Goal: Entertainment & Leisure: Browse casually

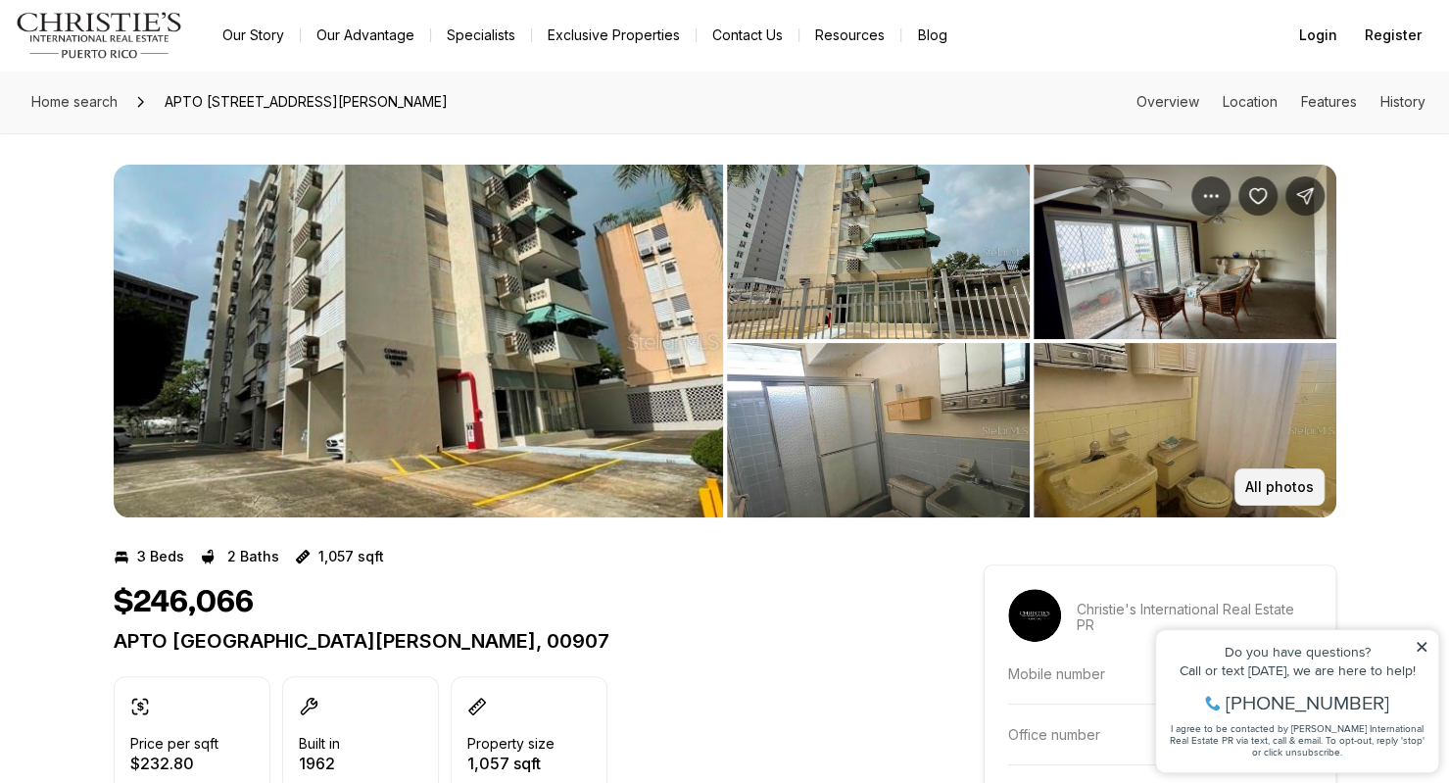
click at [1256, 489] on p "All photos" at bounding box center [1279, 487] width 69 height 16
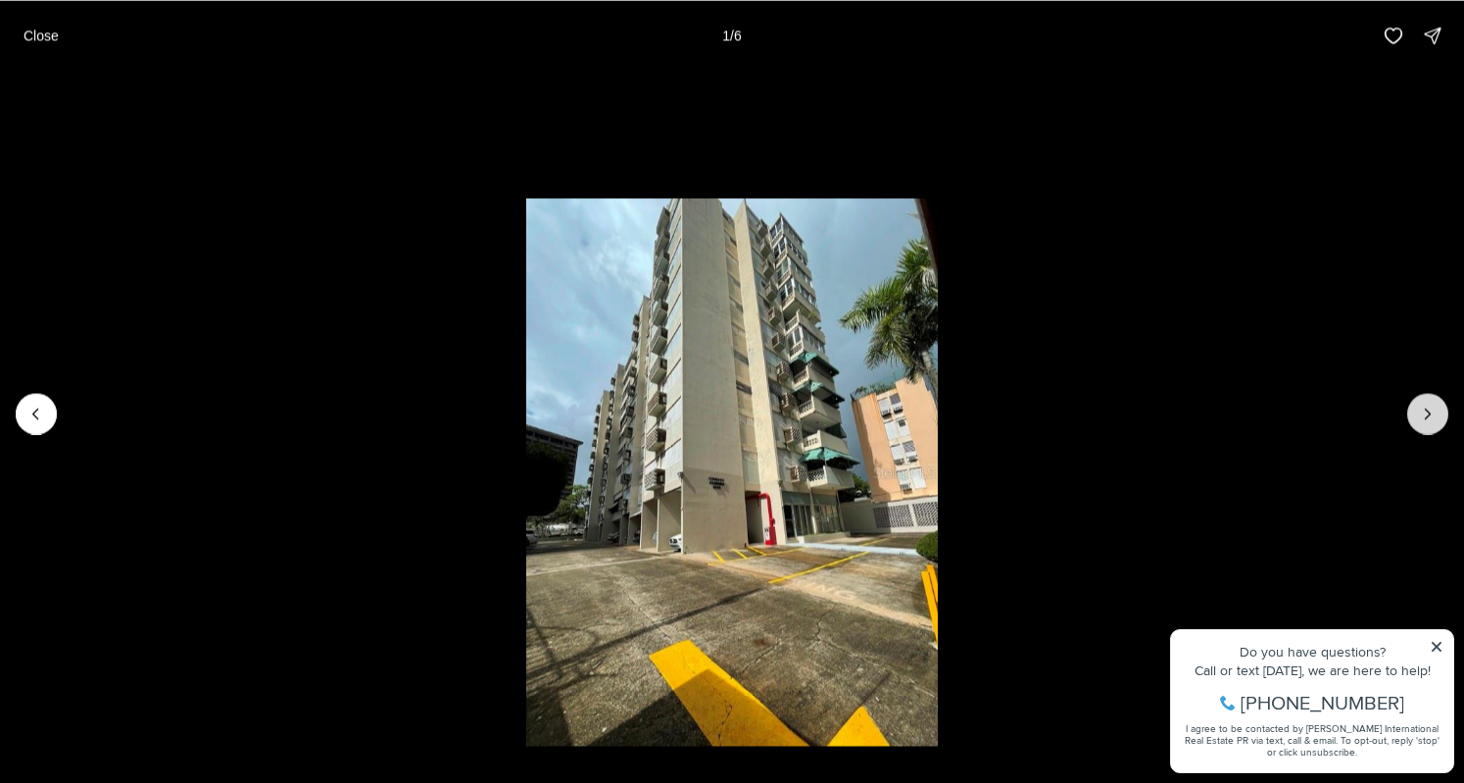
click at [1430, 402] on button "Next slide" at bounding box center [1427, 413] width 41 height 41
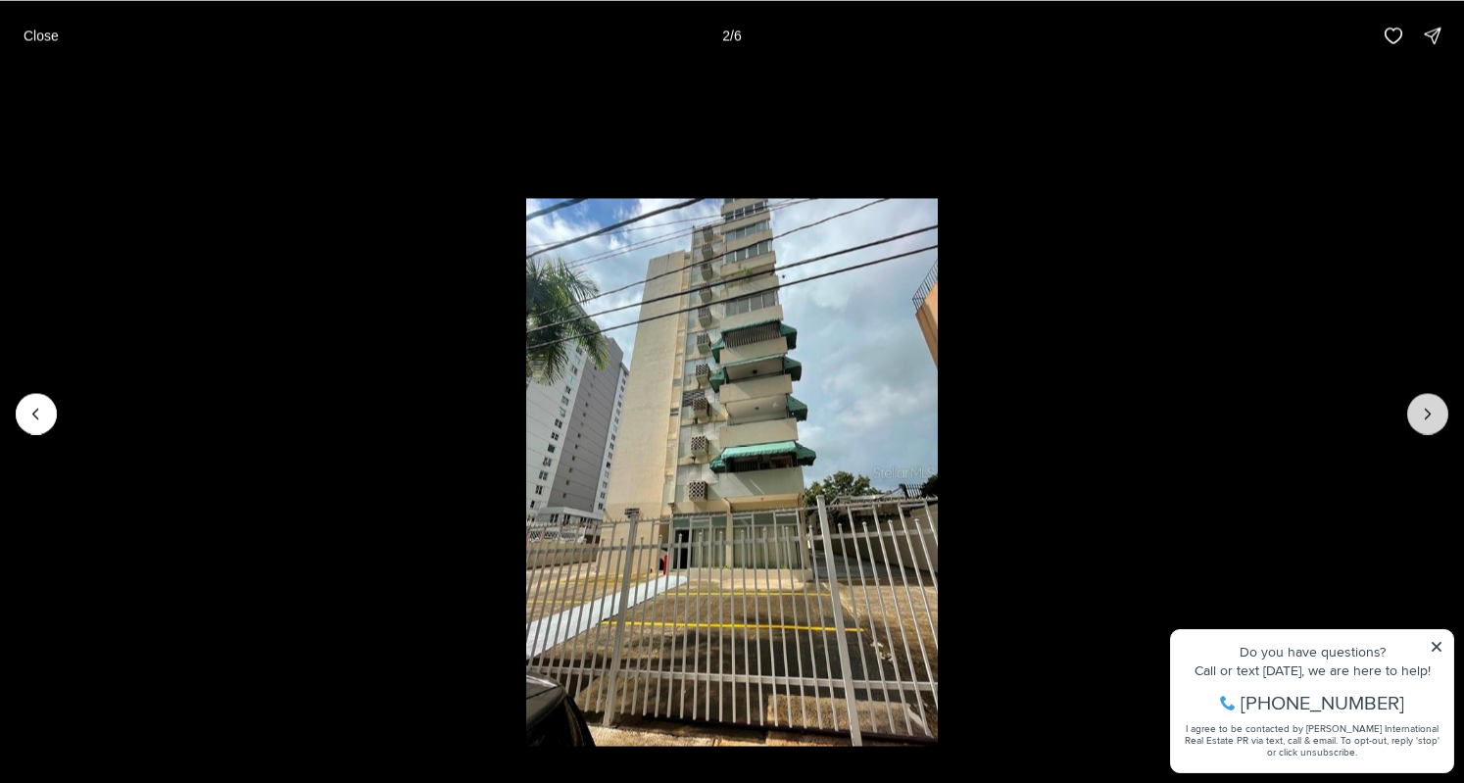
click at [1430, 402] on button "Next slide" at bounding box center [1427, 413] width 41 height 41
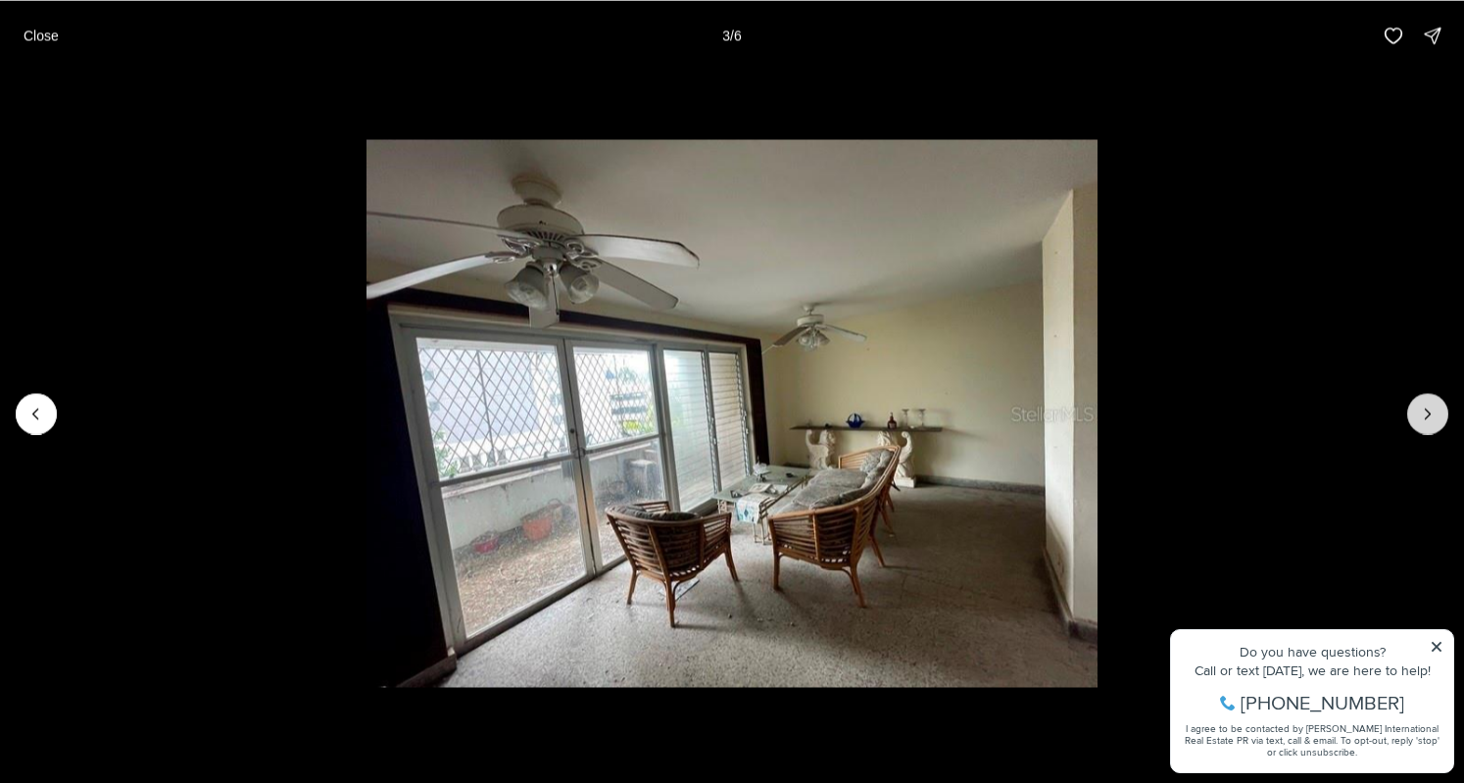
click at [1430, 403] on button "Next slide" at bounding box center [1427, 413] width 41 height 41
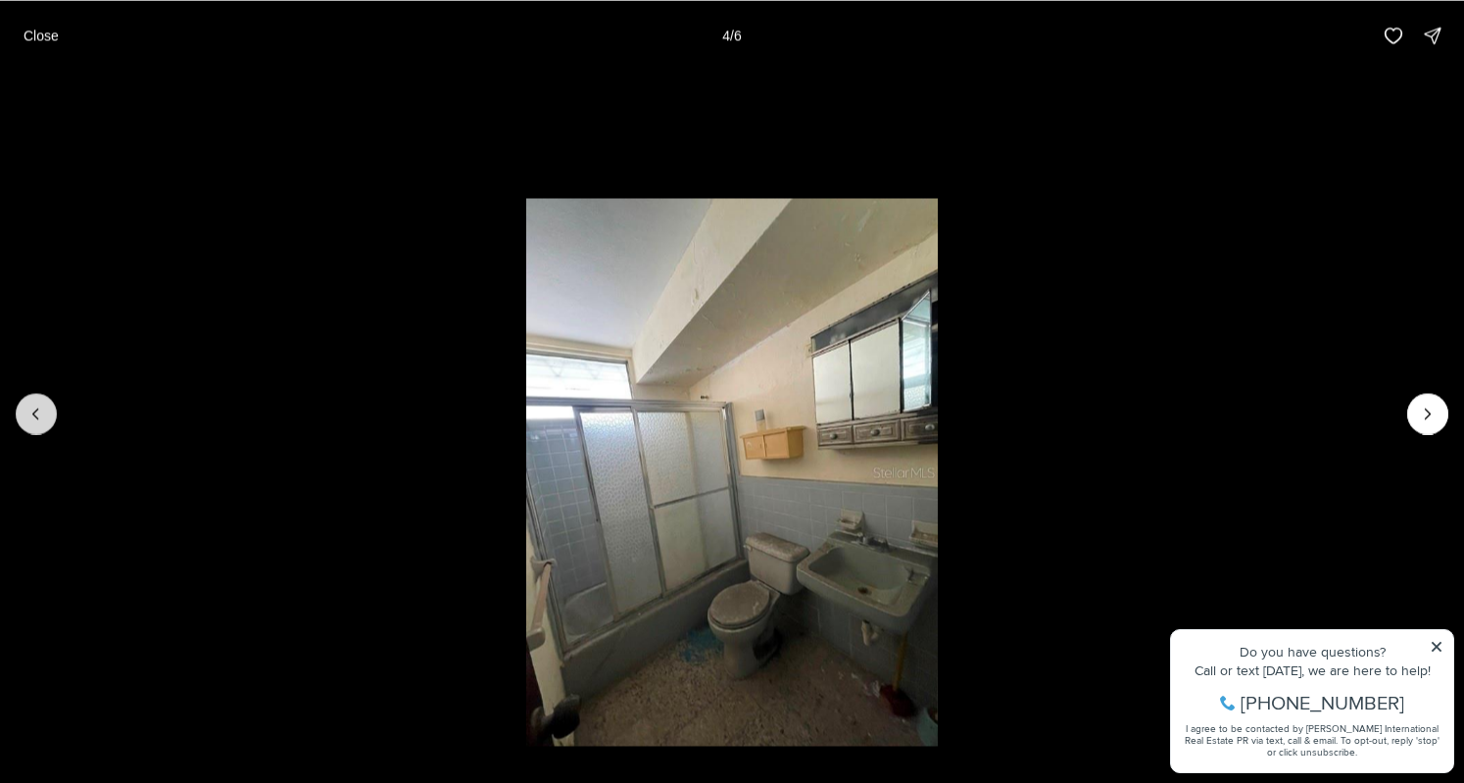
click at [42, 421] on icon "Previous slide" at bounding box center [36, 414] width 20 height 20
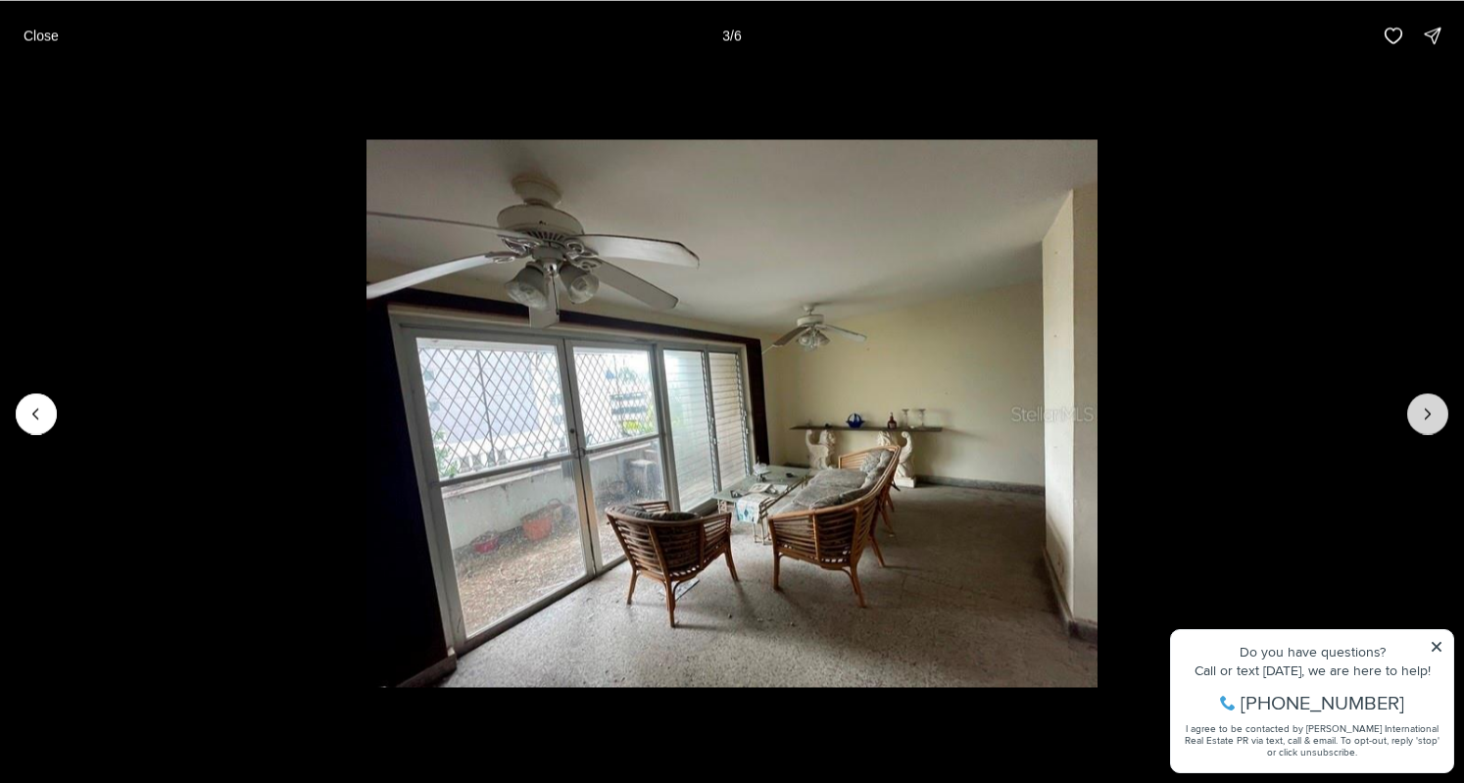
click at [1432, 407] on icon "Next slide" at bounding box center [1428, 414] width 20 height 20
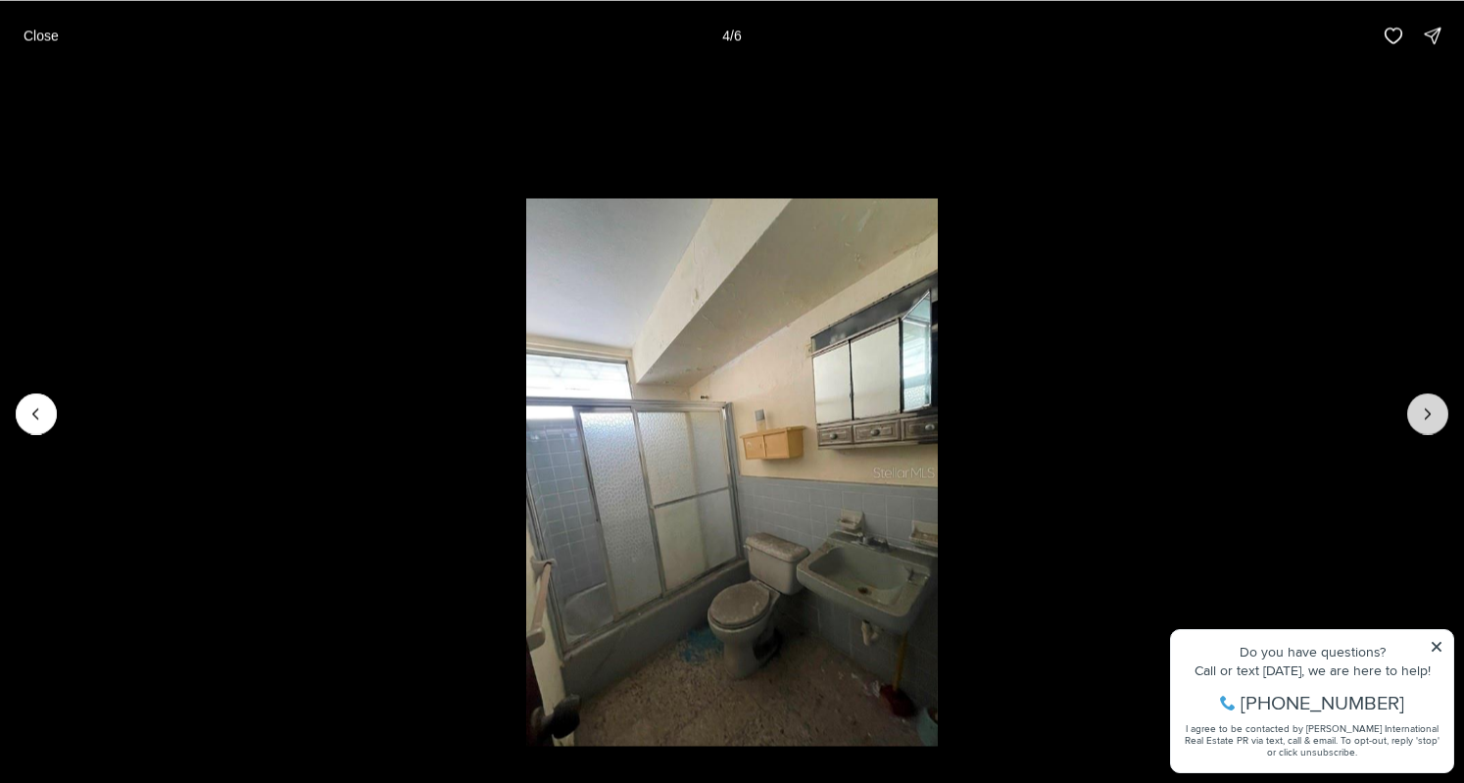
click at [1432, 407] on icon "Next slide" at bounding box center [1428, 414] width 20 height 20
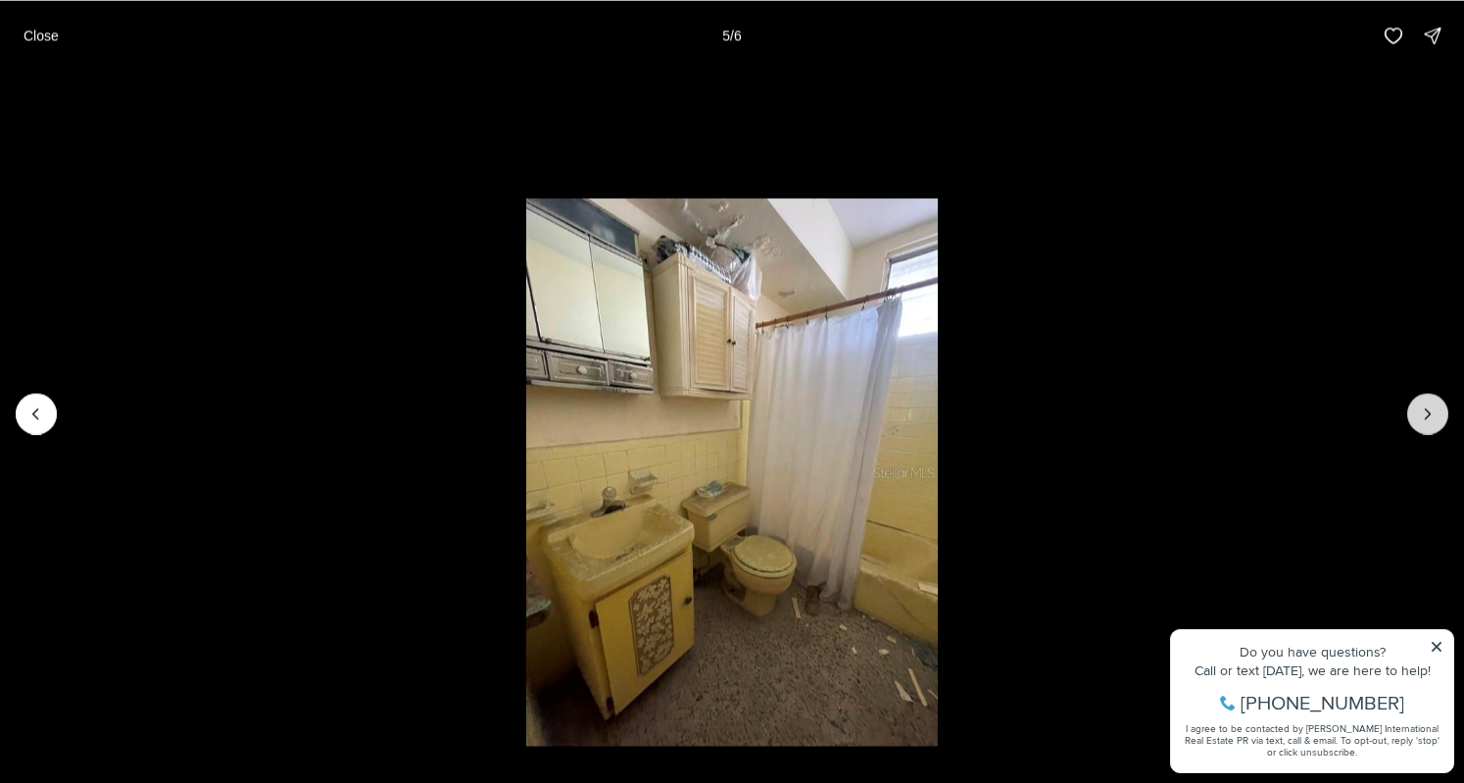
click at [1432, 407] on icon "Next slide" at bounding box center [1428, 414] width 20 height 20
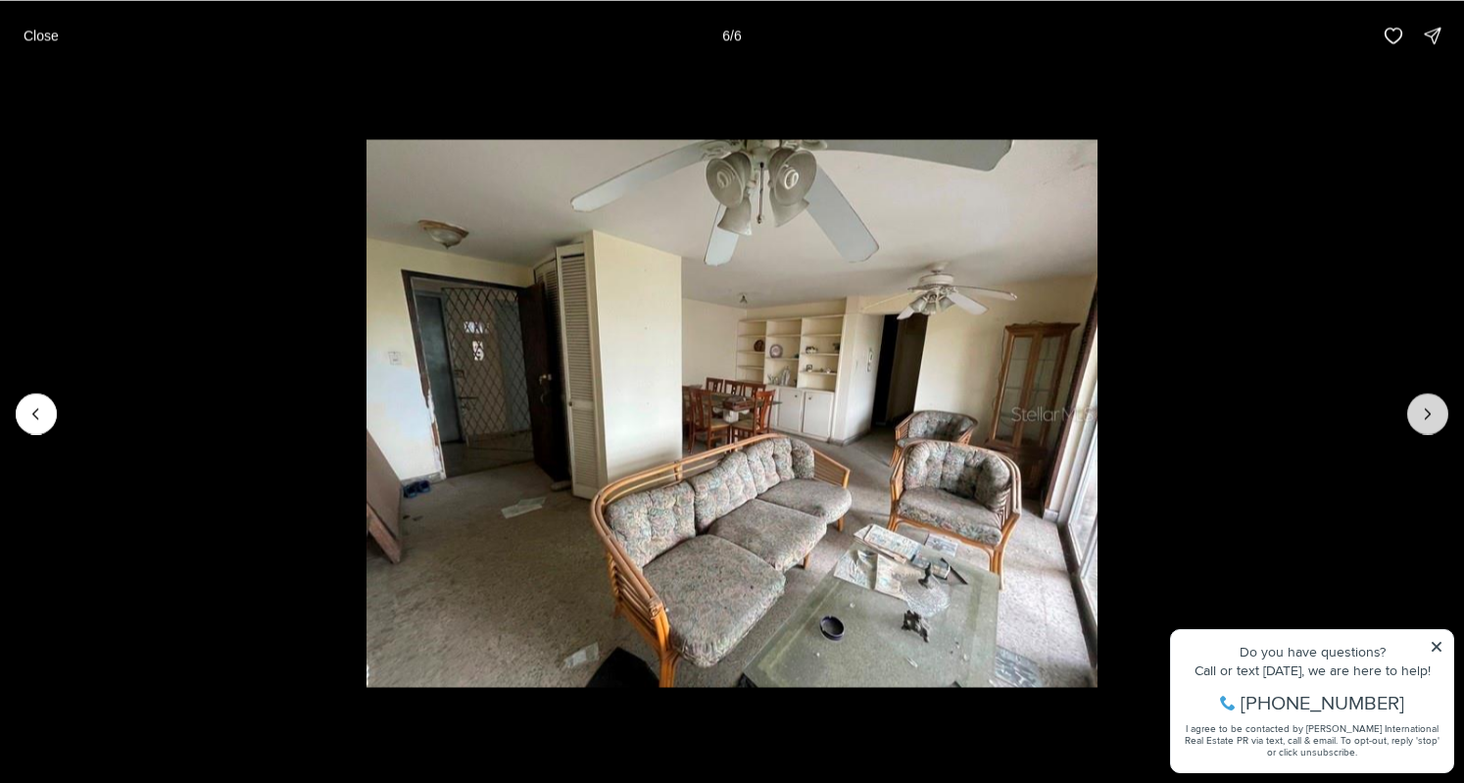
click at [1432, 407] on div at bounding box center [1427, 413] width 41 height 41
click at [1431, 413] on div at bounding box center [1427, 413] width 41 height 41
